Goal: Transaction & Acquisition: Purchase product/service

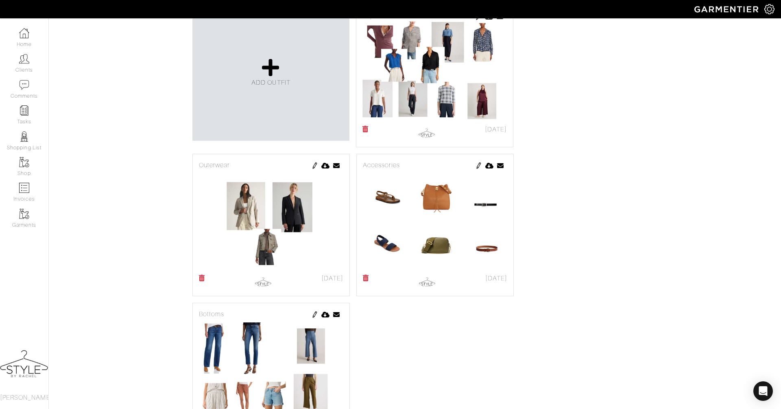
scroll to position [132, 0]
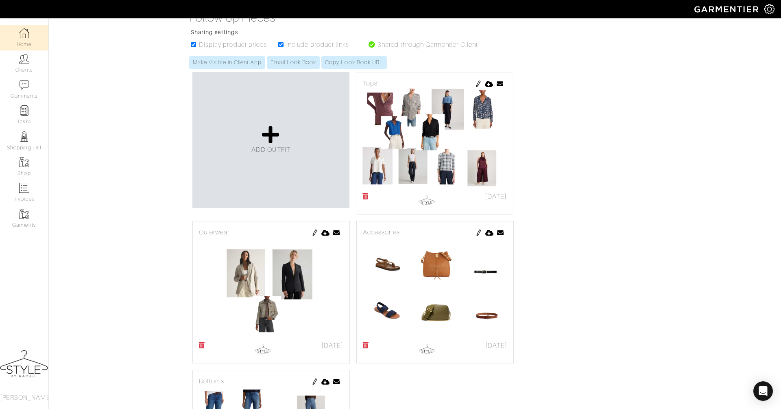
click at [28, 35] on img at bounding box center [24, 33] width 10 height 10
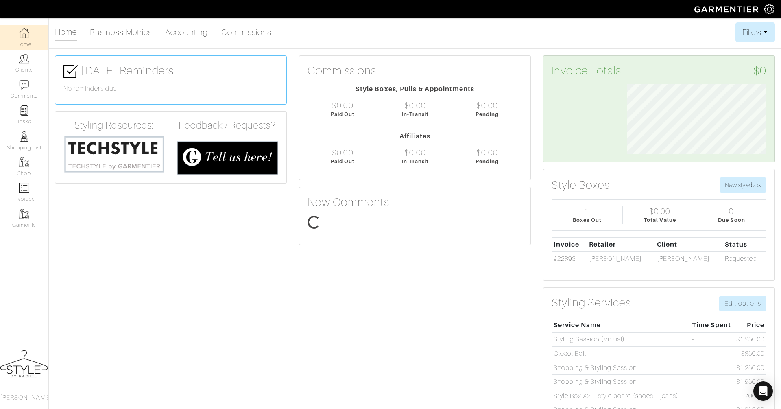
scroll to position [69, 151]
click at [28, 69] on link "Clients" at bounding box center [24, 63] width 48 height 26
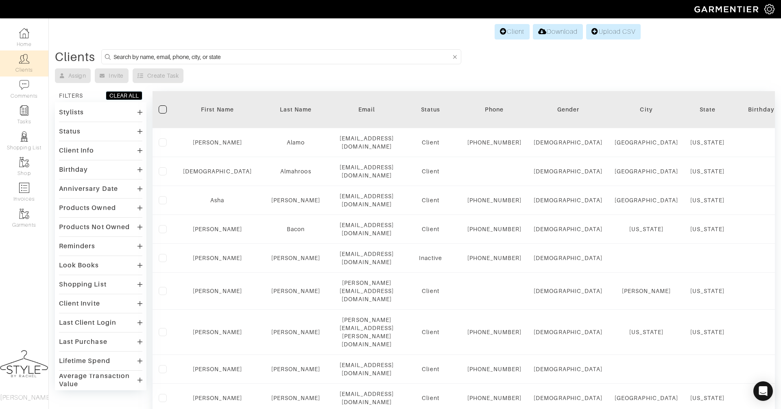
click at [228, 54] on input at bounding box center [282, 57] width 338 height 10
type input "ines"
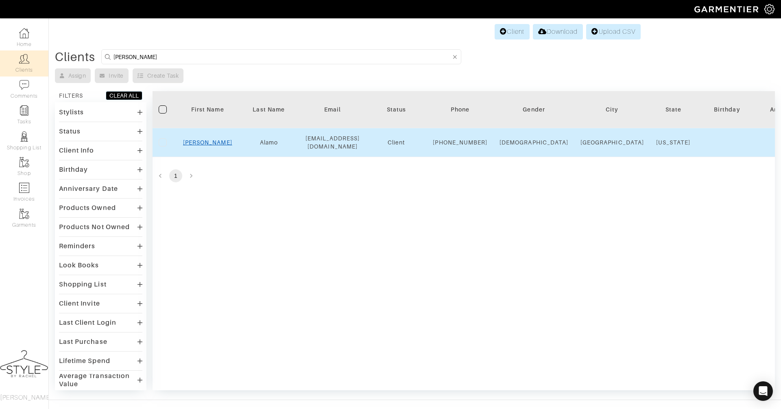
click at [208, 142] on link "[PERSON_NAME]" at bounding box center [207, 142] width 49 height 7
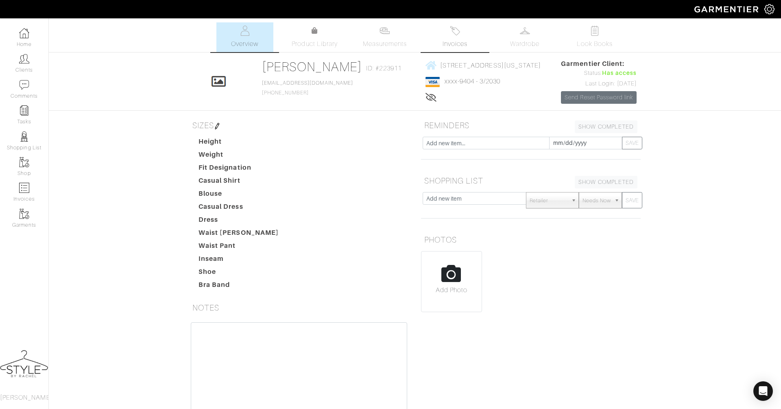
click at [468, 29] on link "Invoices" at bounding box center [454, 37] width 57 height 30
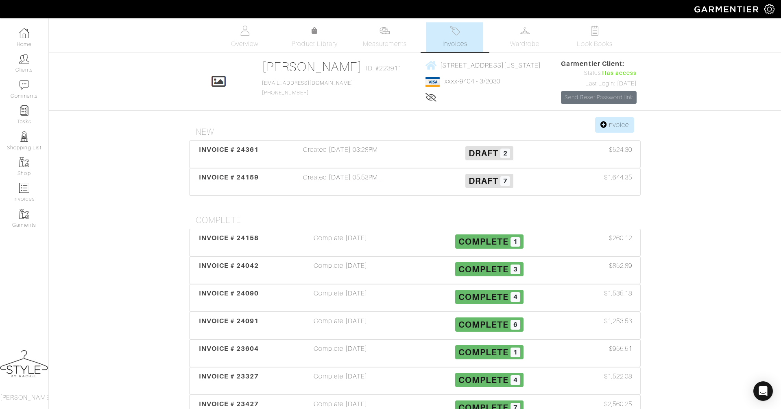
click at [231, 183] on div "INVOICE # 24159" at bounding box center [229, 181] width 74 height 19
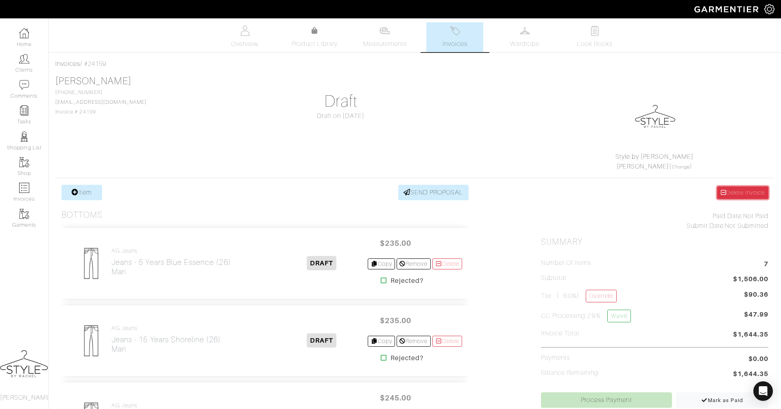
click at [735, 197] on link "Delete Invoice" at bounding box center [742, 192] width 51 height 13
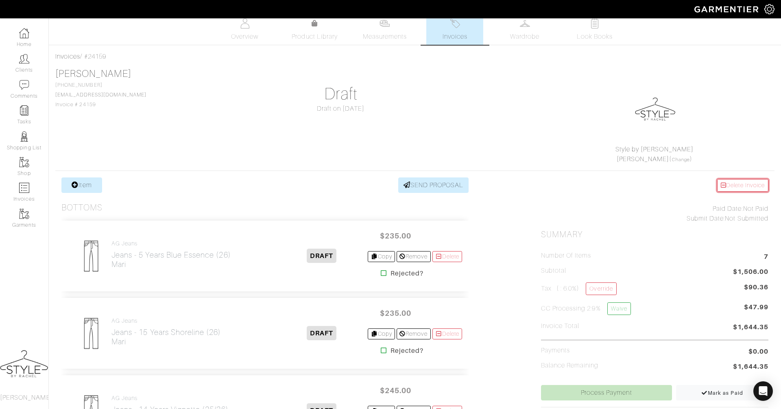
scroll to position [9, 0]
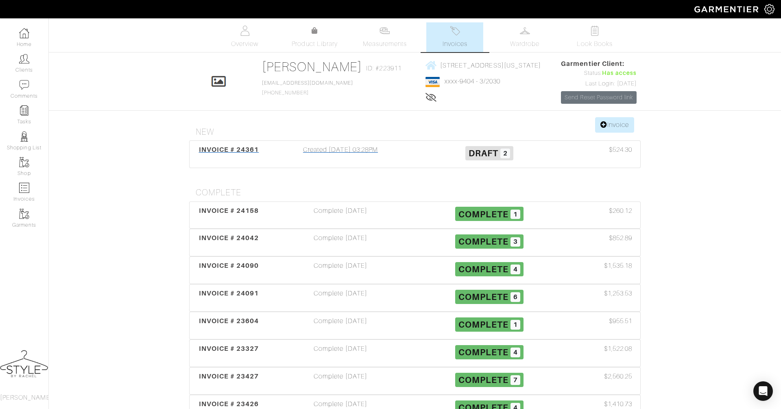
click at [312, 148] on div "Created [DATE] 03:28PM" at bounding box center [340, 154] width 149 height 19
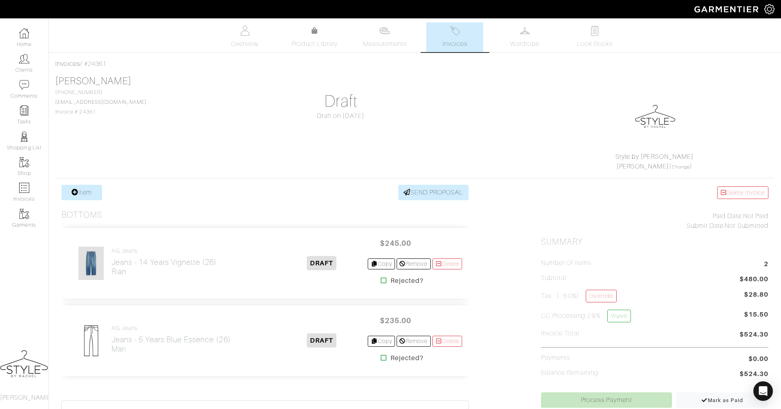
scroll to position [121, 0]
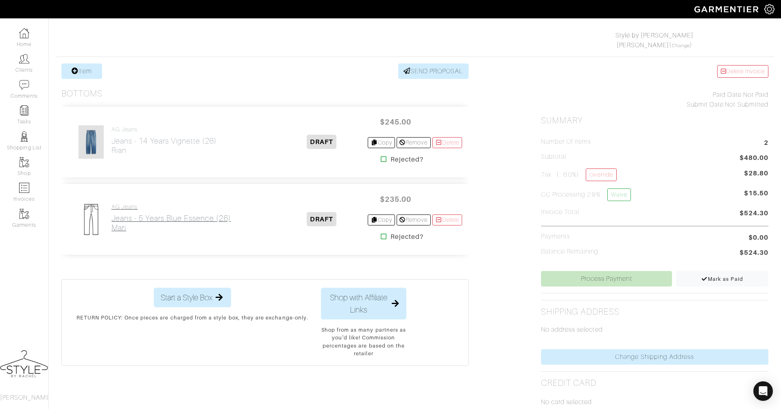
click at [170, 215] on h2 "Jeans - 5 years blue essence (26) Mari" at bounding box center [171, 223] width 120 height 19
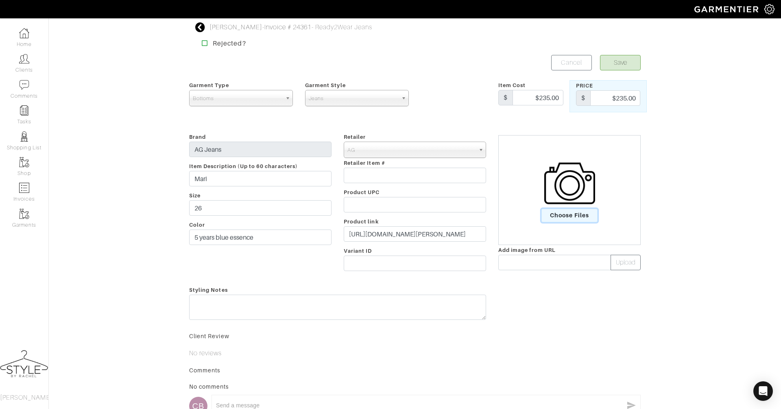
click at [577, 213] on span "Choose Files" at bounding box center [569, 215] width 57 height 13
click at [0, 0] on input "Choose Files" at bounding box center [0, 0] width 0 height 0
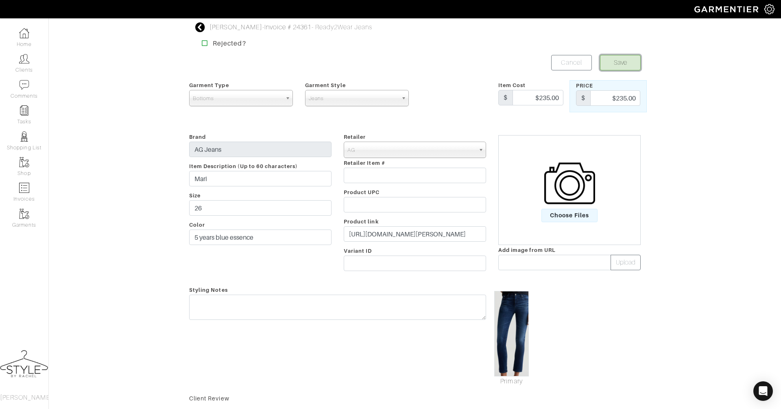
click at [622, 60] on button "Save" at bounding box center [620, 62] width 41 height 15
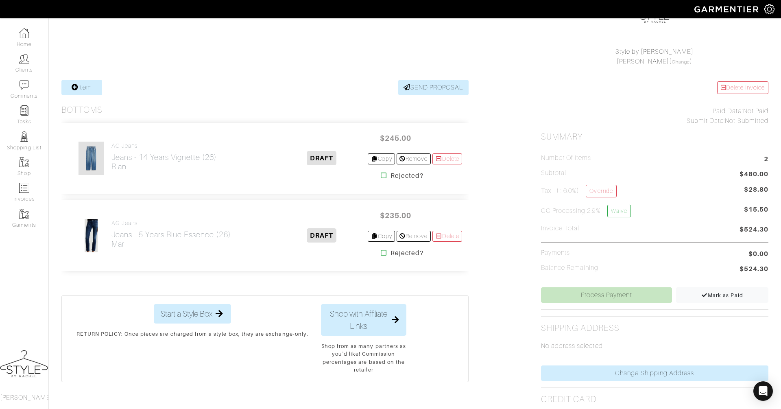
scroll to position [172, 0]
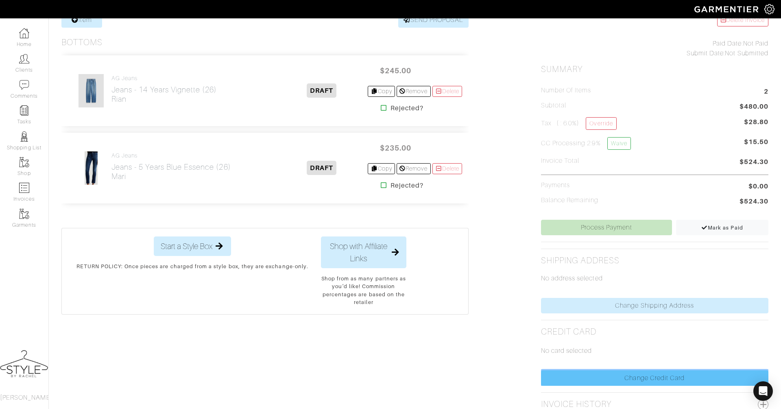
click at [587, 376] on link "Change Credit Card" at bounding box center [654, 377] width 227 height 15
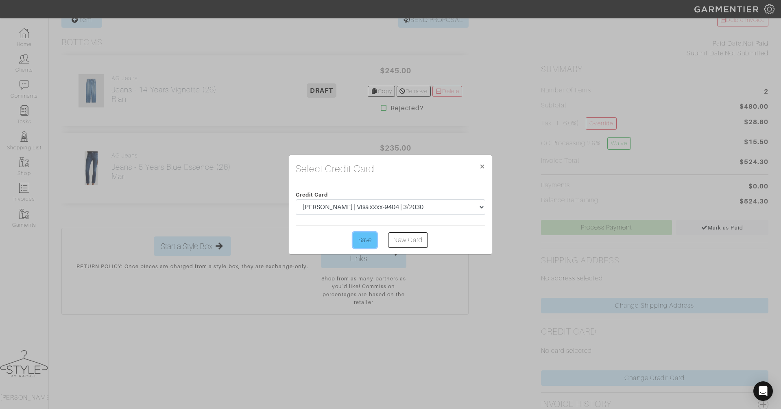
click at [366, 245] on input "Save" at bounding box center [365, 239] width 24 height 15
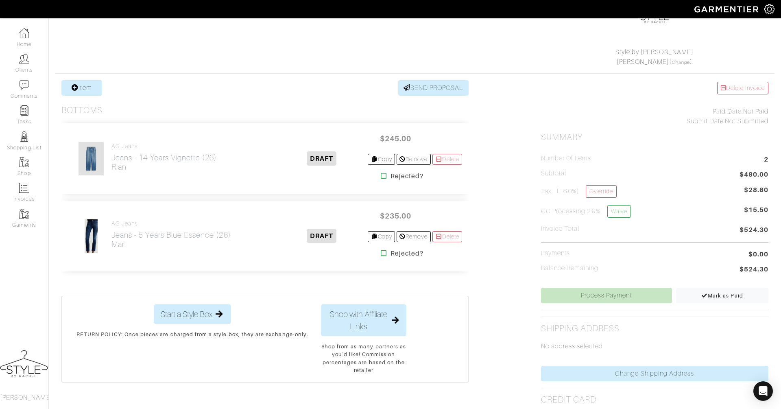
scroll to position [105, 0]
click at [571, 300] on link "Process Payment" at bounding box center [606, 294] width 131 height 15
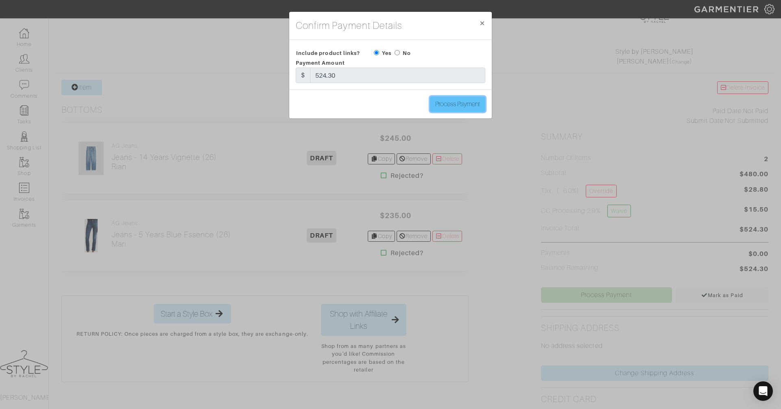
click at [445, 102] on input "Process Payment" at bounding box center [457, 103] width 55 height 15
type input "Process Payment"
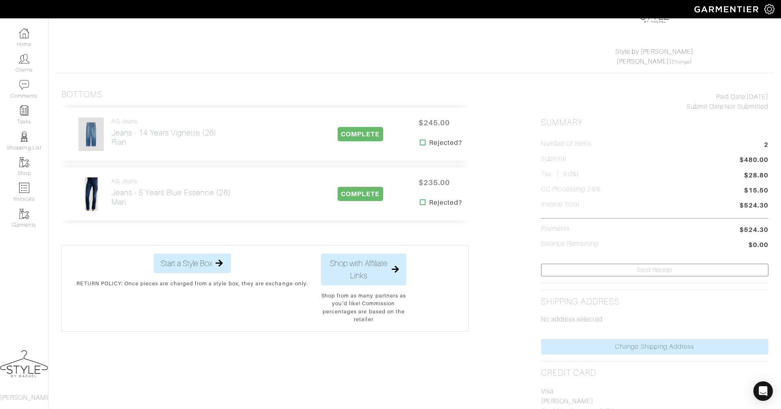
scroll to position [0, 0]
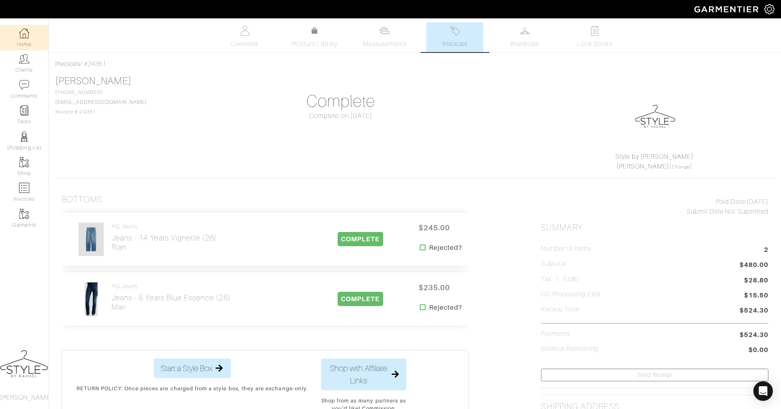
click at [25, 41] on link "Home" at bounding box center [24, 38] width 48 height 26
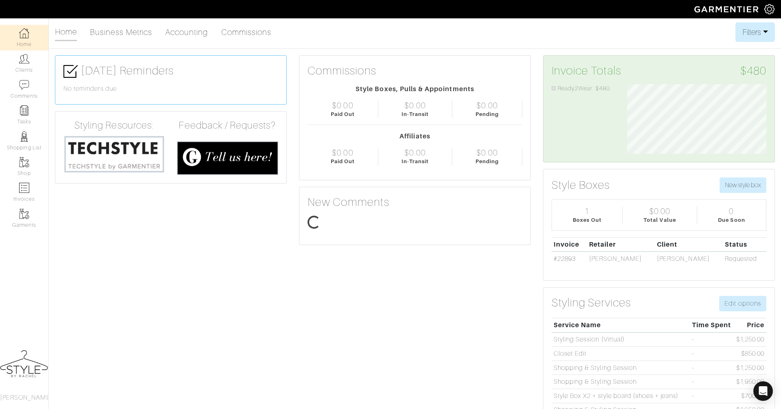
scroll to position [69, 151]
click at [32, 39] on link "Home" at bounding box center [24, 38] width 48 height 26
click at [34, 62] on link "Clients" at bounding box center [24, 63] width 48 height 26
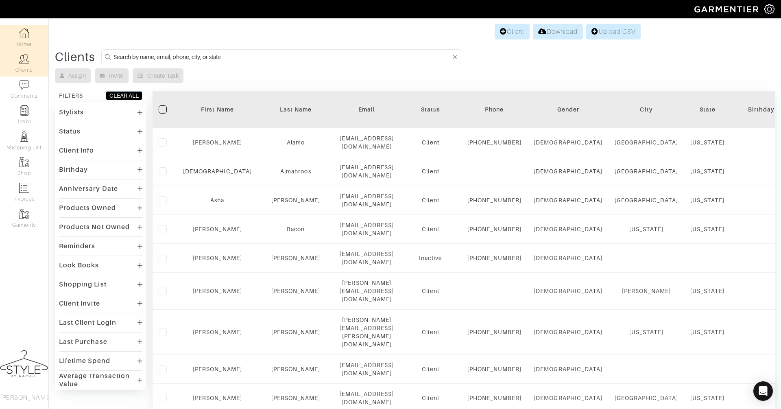
click at [23, 39] on link "Home" at bounding box center [24, 38] width 48 height 26
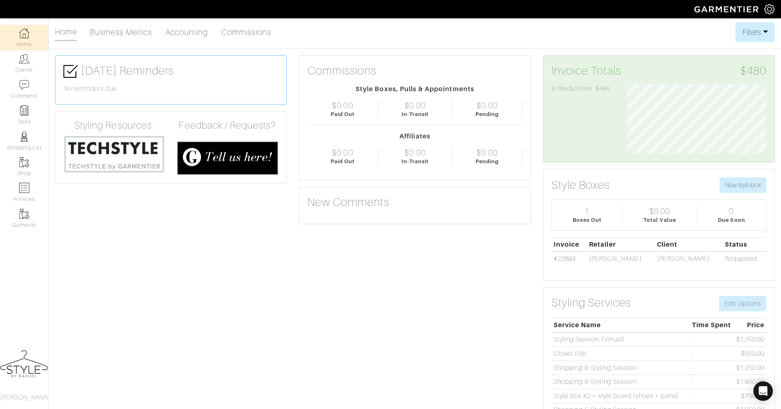
click at [28, 33] on img at bounding box center [24, 33] width 10 height 10
click at [30, 30] on link "Home" at bounding box center [24, 38] width 48 height 26
